Goal: Task Accomplishment & Management: Use online tool/utility

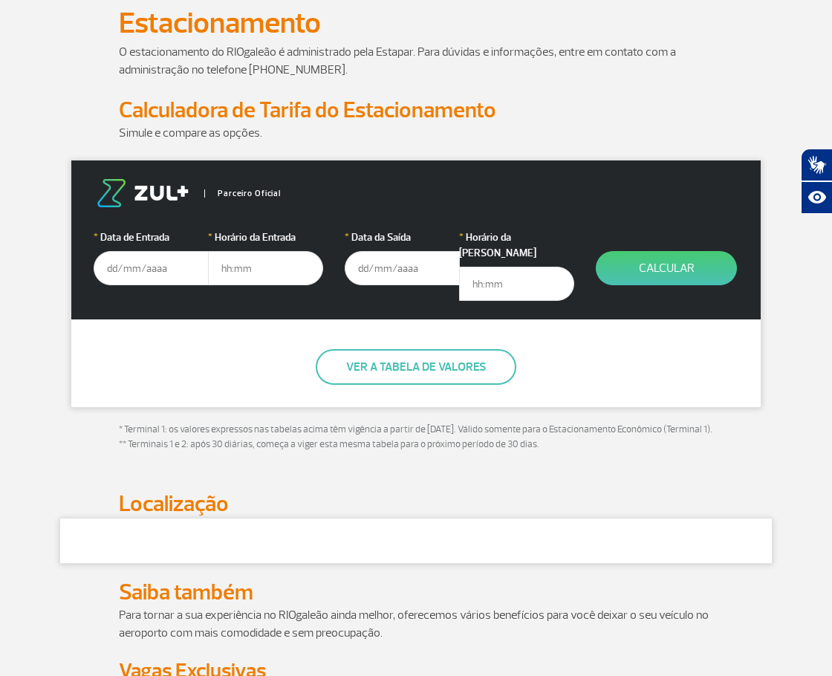
scroll to position [149, 0]
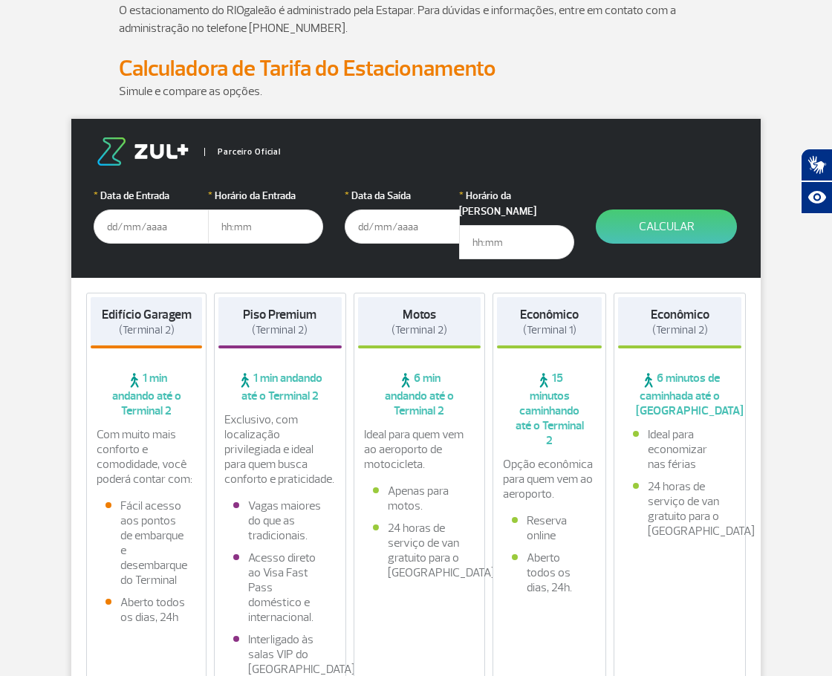
click at [155, 237] on input "text" at bounding box center [151, 226] width 115 height 34
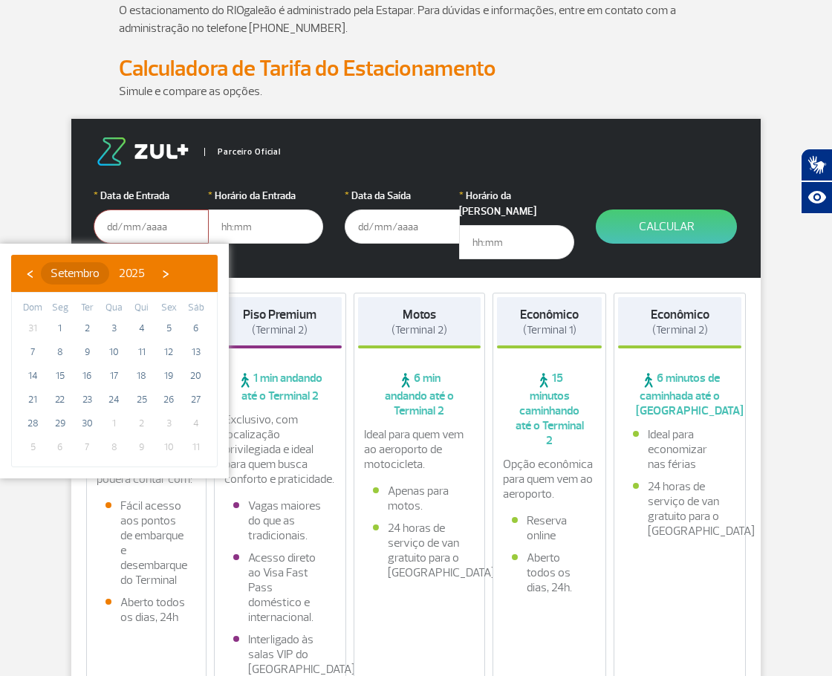
click at [88, 270] on span "Setembro" at bounding box center [74, 273] width 49 height 15
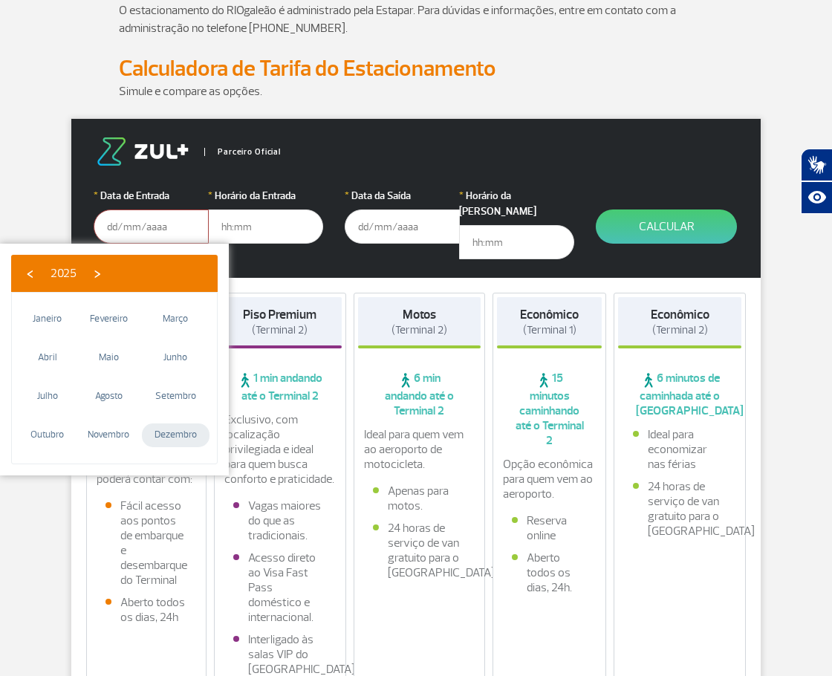
click at [178, 419] on td "Dezembro" at bounding box center [176, 435] width 68 height 39
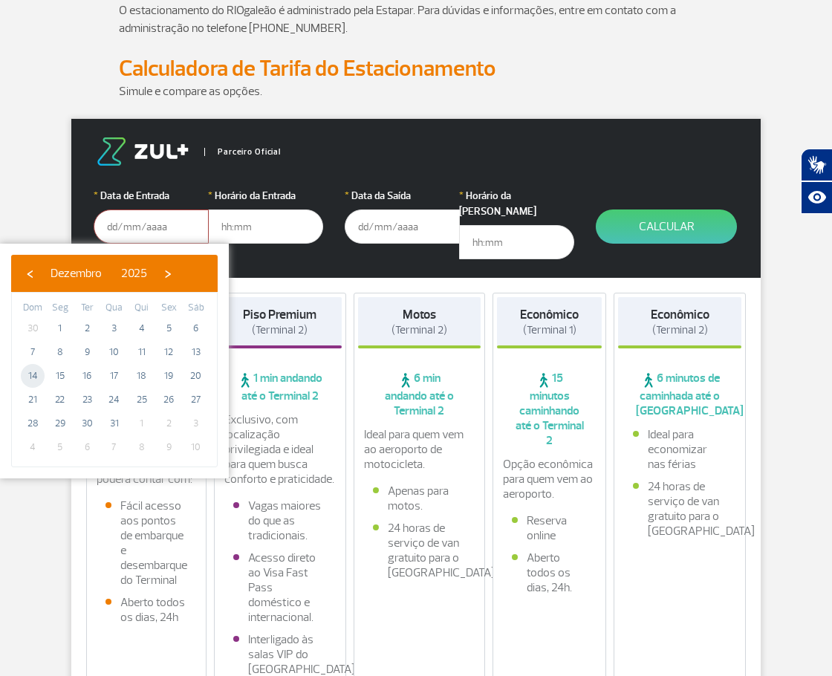
click at [39, 372] on span "14" at bounding box center [33, 376] width 24 height 24
type input "[DATE]"
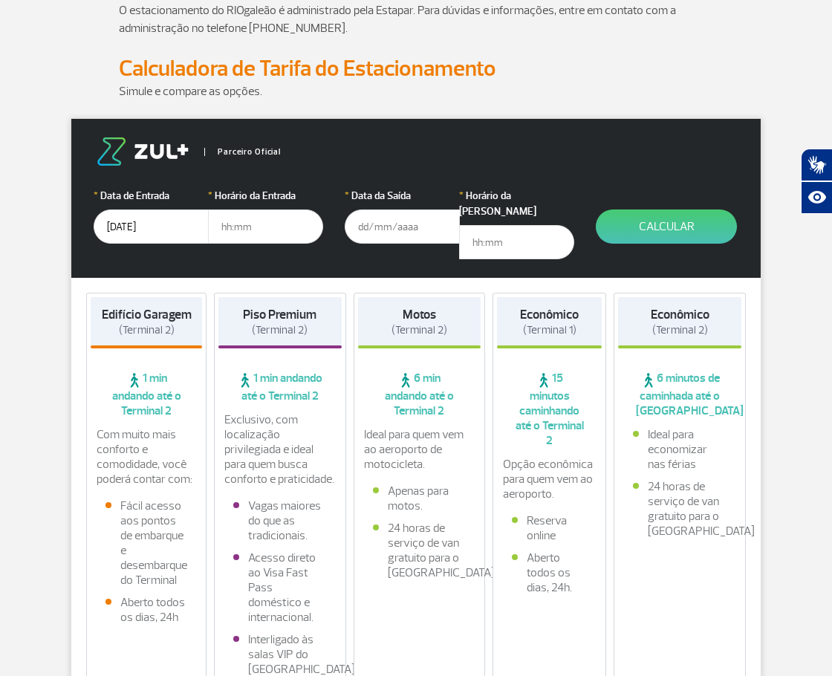
click at [235, 231] on input "text" at bounding box center [265, 226] width 115 height 34
type input "12:00"
click at [388, 211] on input "text" at bounding box center [402, 226] width 115 height 34
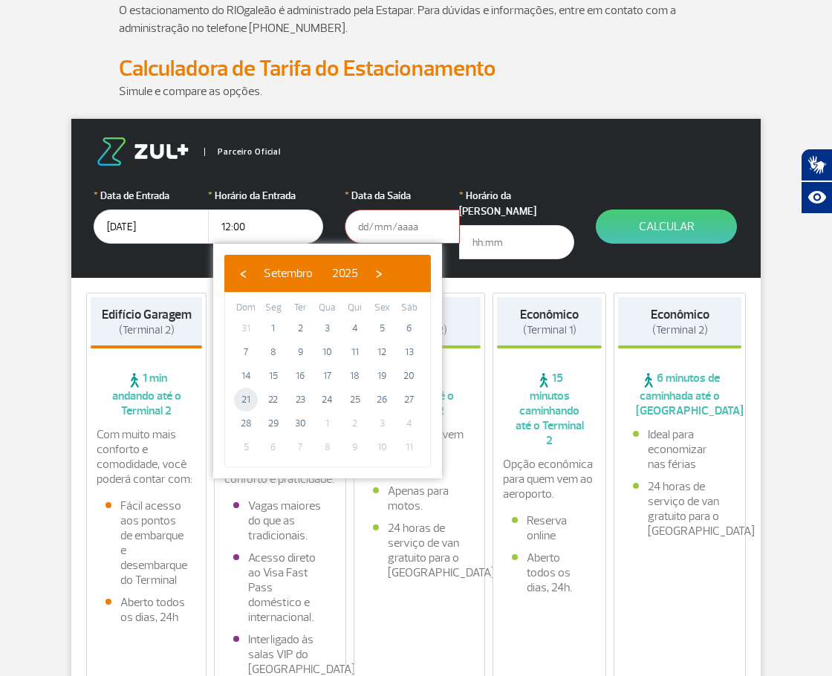
click at [244, 394] on span "21" at bounding box center [246, 400] width 24 height 24
type input "[DATE]"
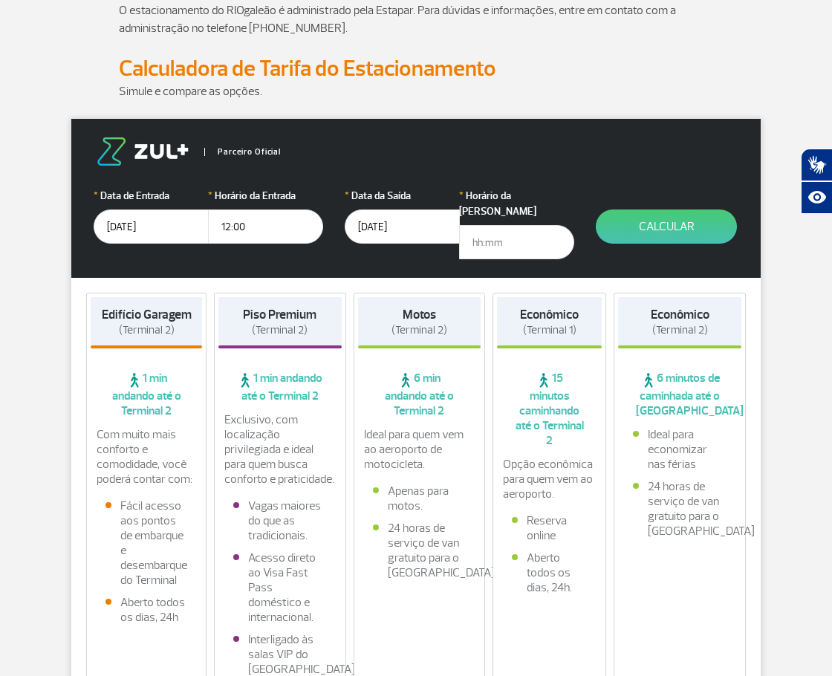
click at [521, 228] on input "text" at bounding box center [516, 242] width 115 height 34
type input "12:00"
click at [674, 232] on button "Calcular" at bounding box center [665, 226] width 141 height 34
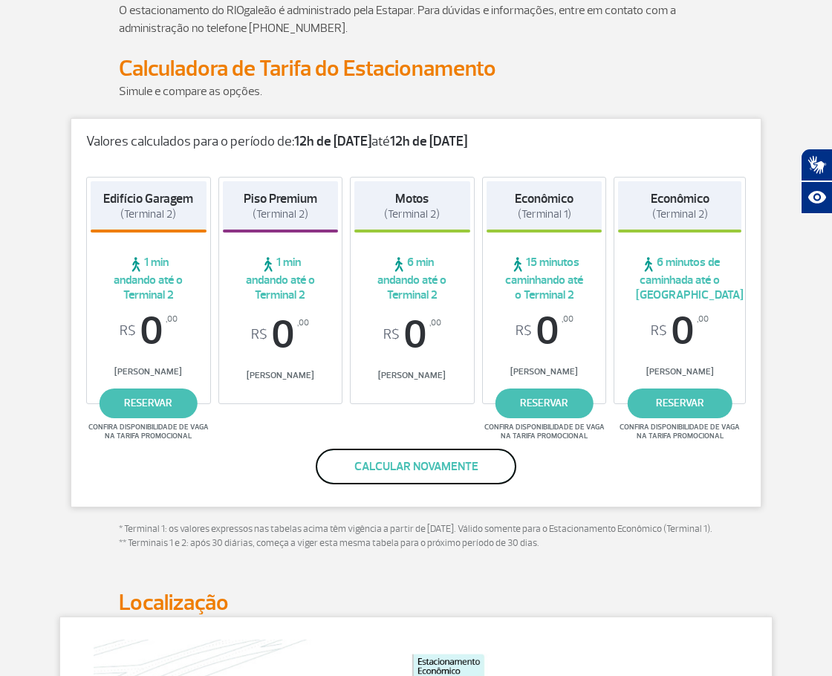
click at [411, 463] on button "Calcular novamente" at bounding box center [416, 466] width 200 height 36
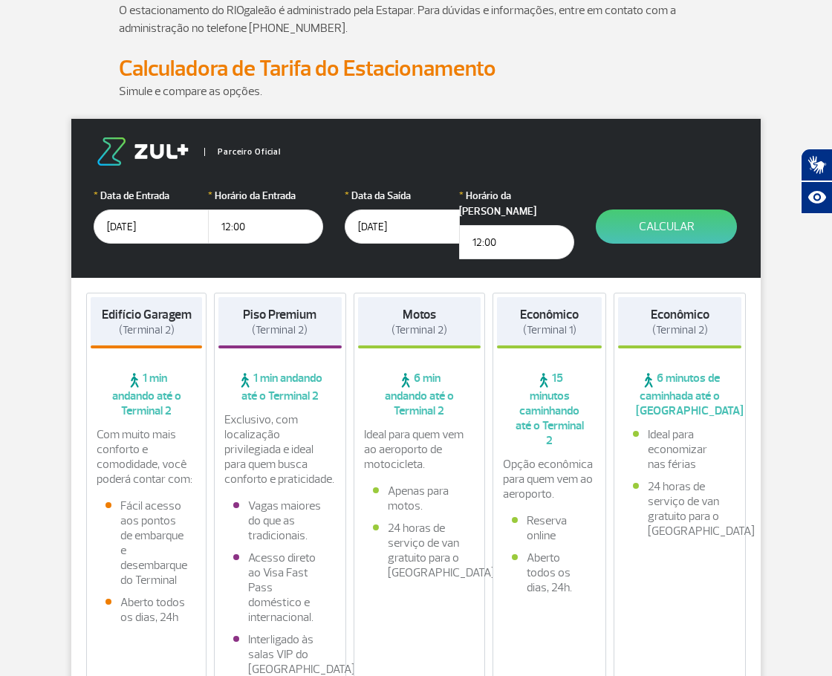
click at [257, 238] on input "12:00" at bounding box center [265, 226] width 115 height 34
click at [388, 223] on input "[DATE]" at bounding box center [402, 226] width 115 height 34
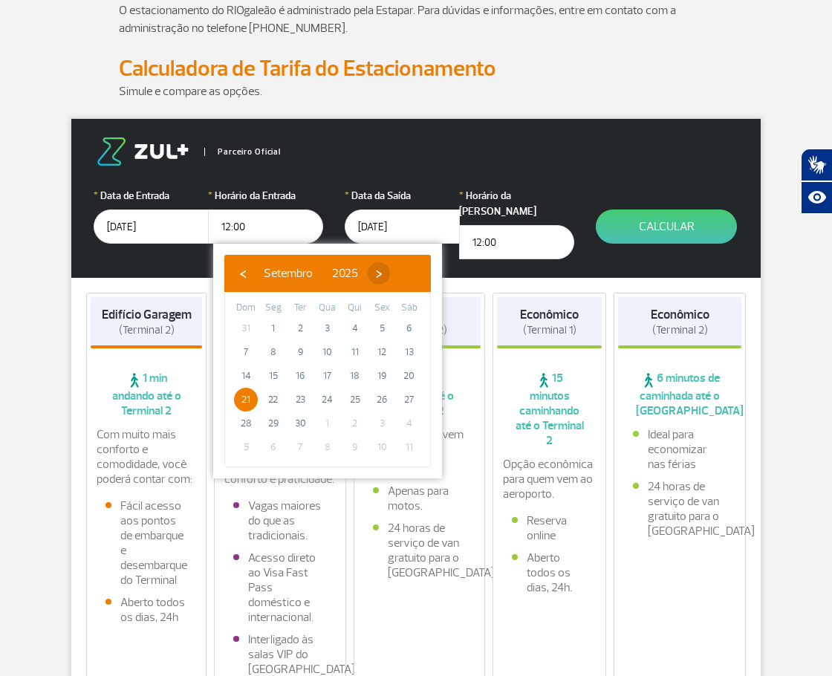
click at [390, 275] on span "›" at bounding box center [379, 273] width 22 height 22
click at [381, 275] on span "›" at bounding box center [370, 273] width 22 height 22
click at [392, 267] on span "›" at bounding box center [381, 273] width 22 height 22
click at [242, 396] on span "21" at bounding box center [246, 400] width 24 height 24
type input "[DATE]"
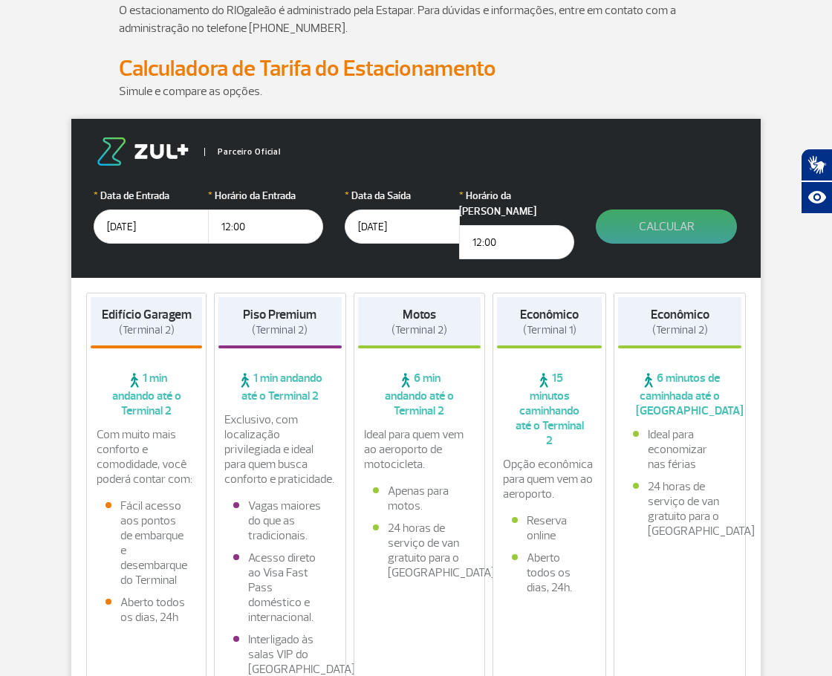
click at [656, 229] on button "Calcular" at bounding box center [665, 226] width 141 height 34
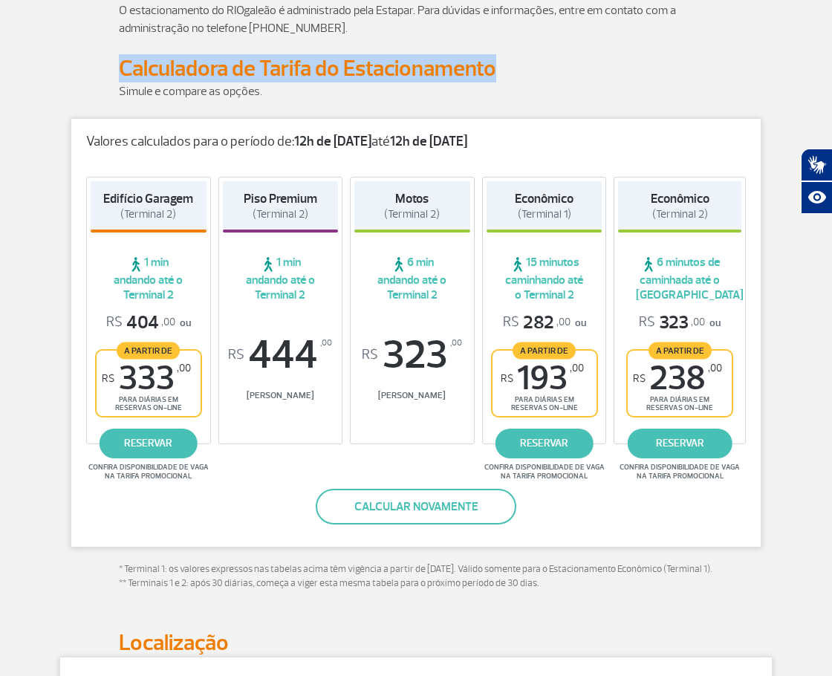
drag, startPoint x: 505, startPoint y: 69, endPoint x: 113, endPoint y: 85, distance: 392.4
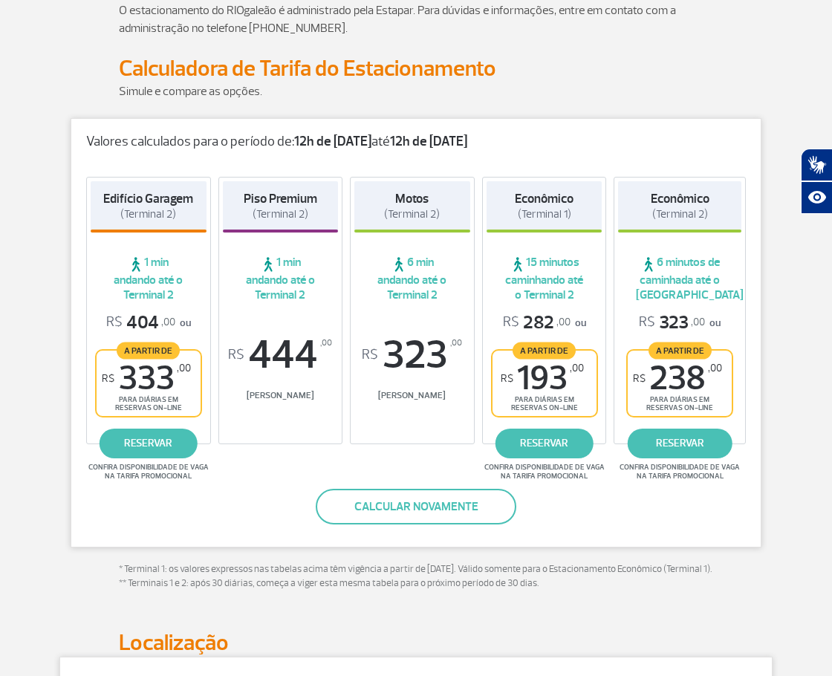
click at [241, 97] on p "Simule e compare as opções." at bounding box center [416, 91] width 594 height 18
drag, startPoint x: 531, startPoint y: 375, endPoint x: 567, endPoint y: 377, distance: 36.5
click at [567, 377] on span "R$ 193 ,00" at bounding box center [541, 378] width 83 height 33
click at [563, 391] on span "R$ 193 ,00" at bounding box center [541, 378] width 83 height 33
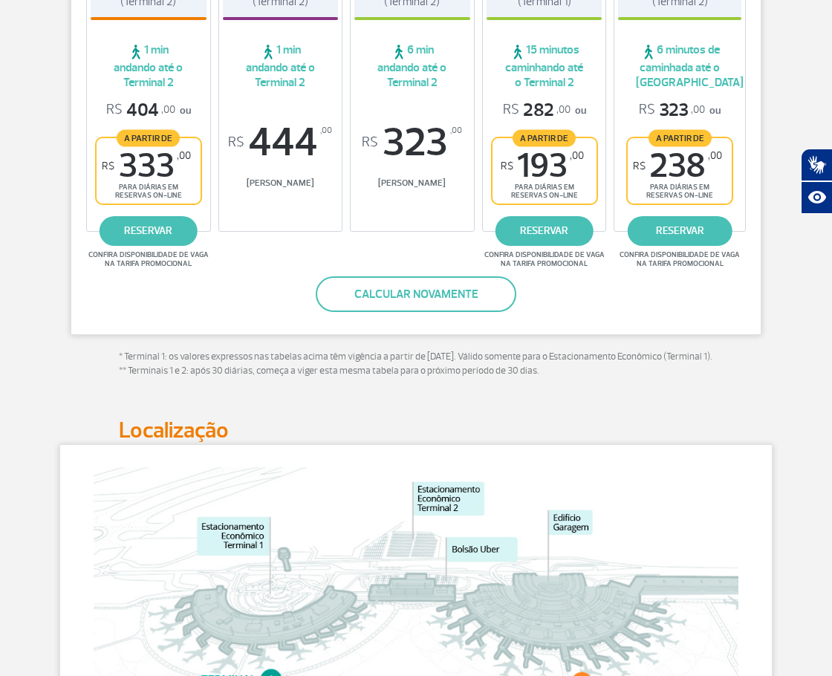
scroll to position [371, 0]
